Goal: Information Seeking & Learning: Find specific fact

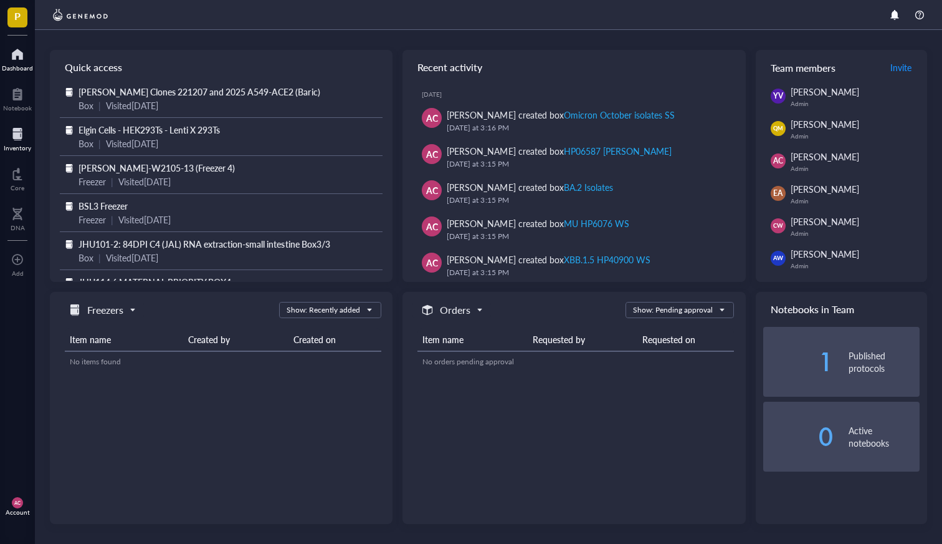
click at [20, 141] on div at bounding box center [17, 134] width 27 height 20
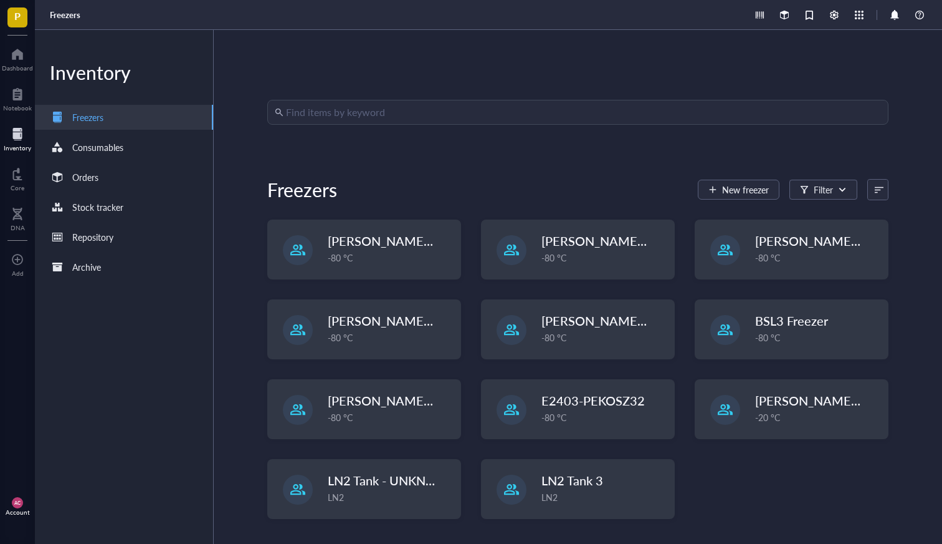
click at [403, 125] on div "Find items by keyword Freezers New freezer Filter [PERSON_NAME]-W2105-13 (Freez…" at bounding box center [577, 287] width 621 height 374
click at [401, 117] on input "search" at bounding box center [583, 112] width 595 height 24
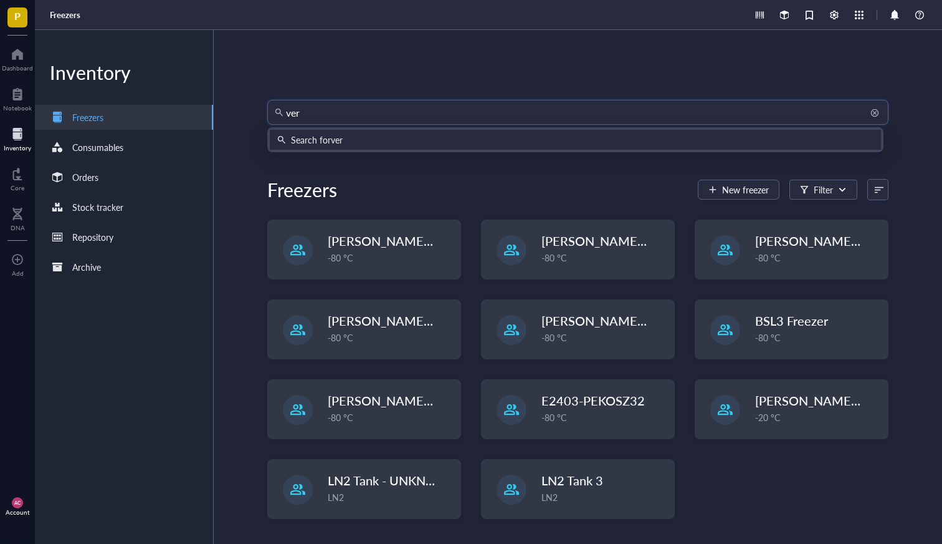
type input "veri"
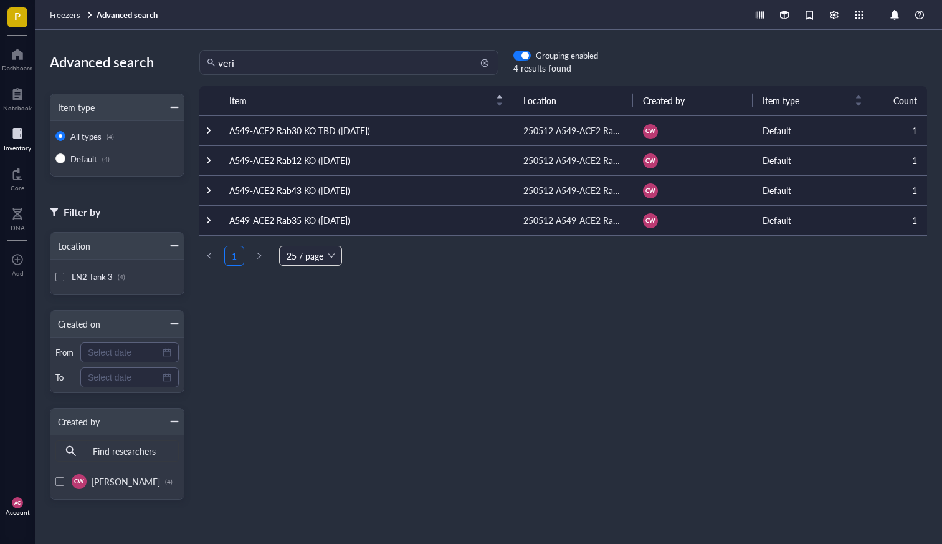
click at [291, 67] on input "veri" at bounding box center [354, 62] width 273 height 24
type input "vero"
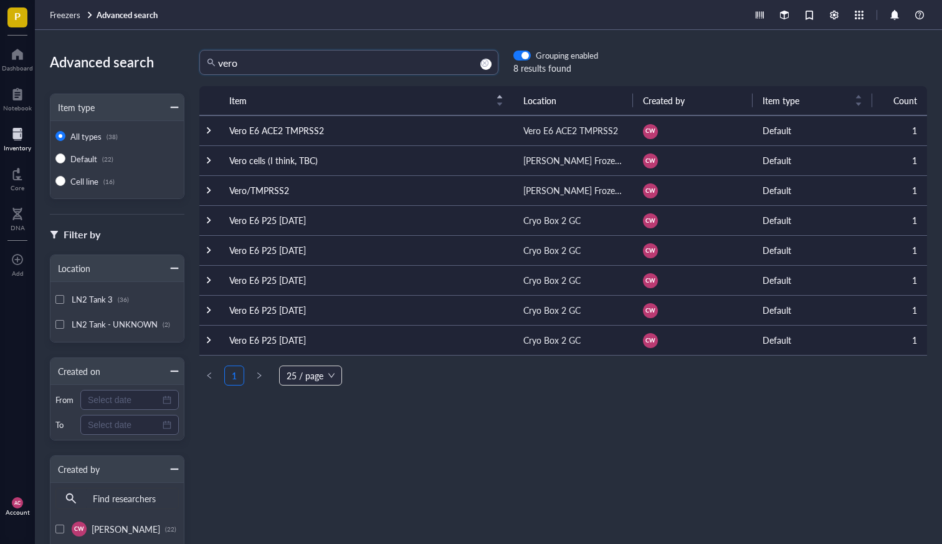
click at [263, 188] on td "Vero/TMPRSS2" at bounding box center [366, 190] width 294 height 30
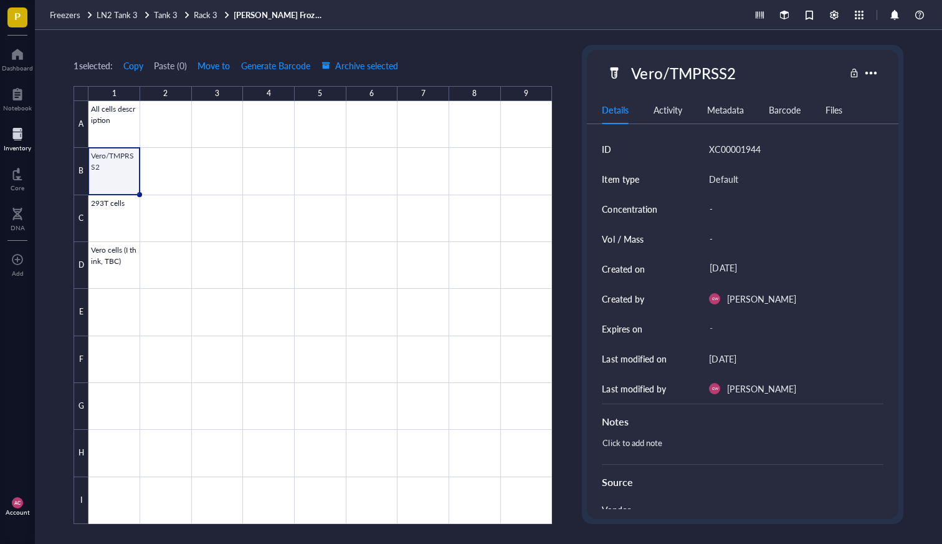
click at [295, 12] on link "[PERSON_NAME] Frozen Cells 293Ts" at bounding box center [280, 14] width 93 height 11
